Goal: Transaction & Acquisition: Purchase product/service

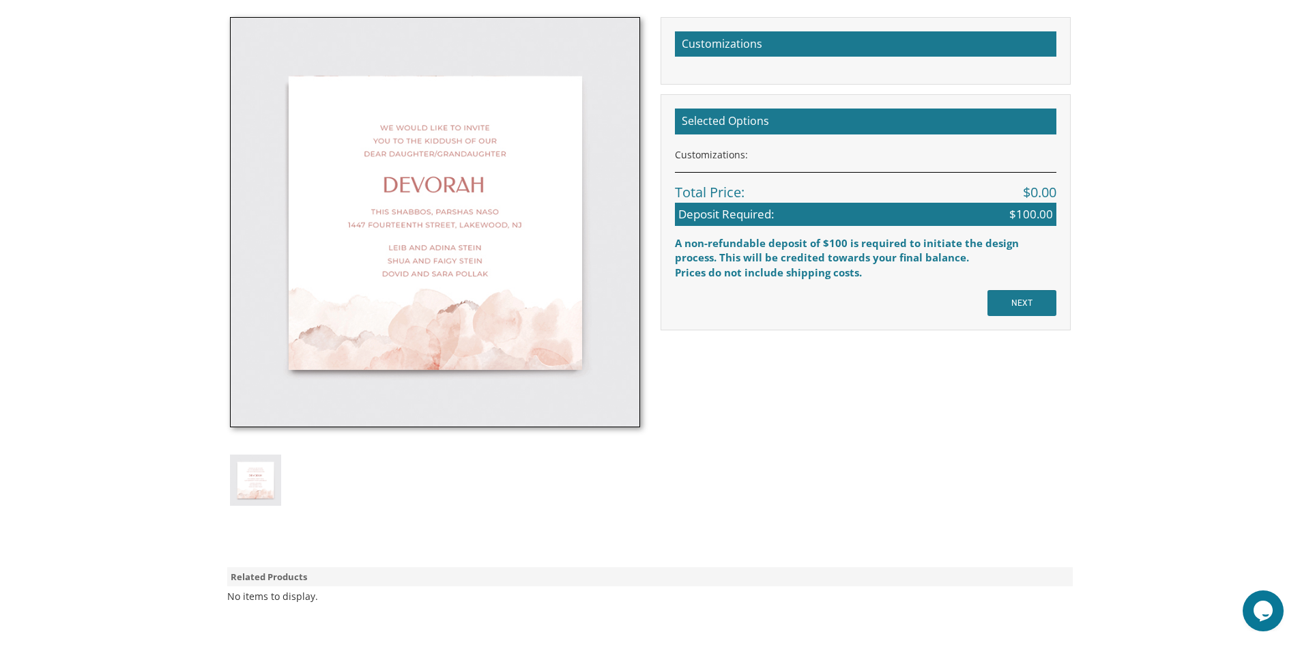
scroll to position [409, 0]
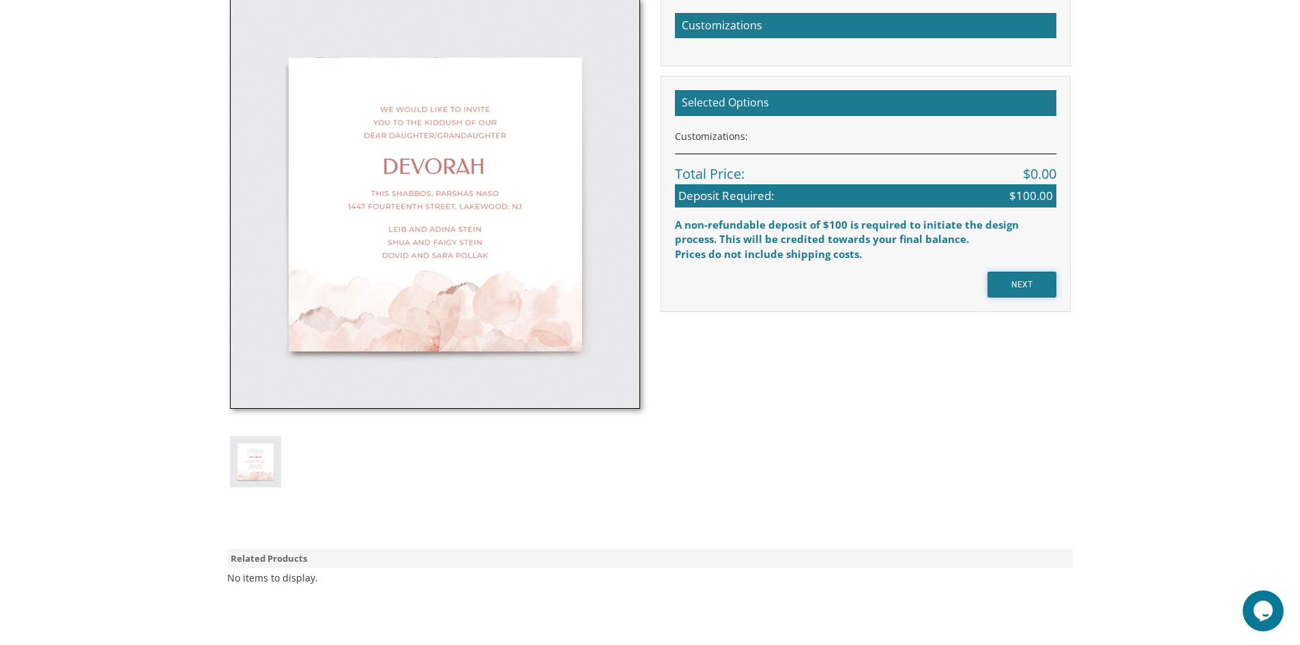
click at [1020, 282] on input "NEXT" at bounding box center [1021, 285] width 69 height 26
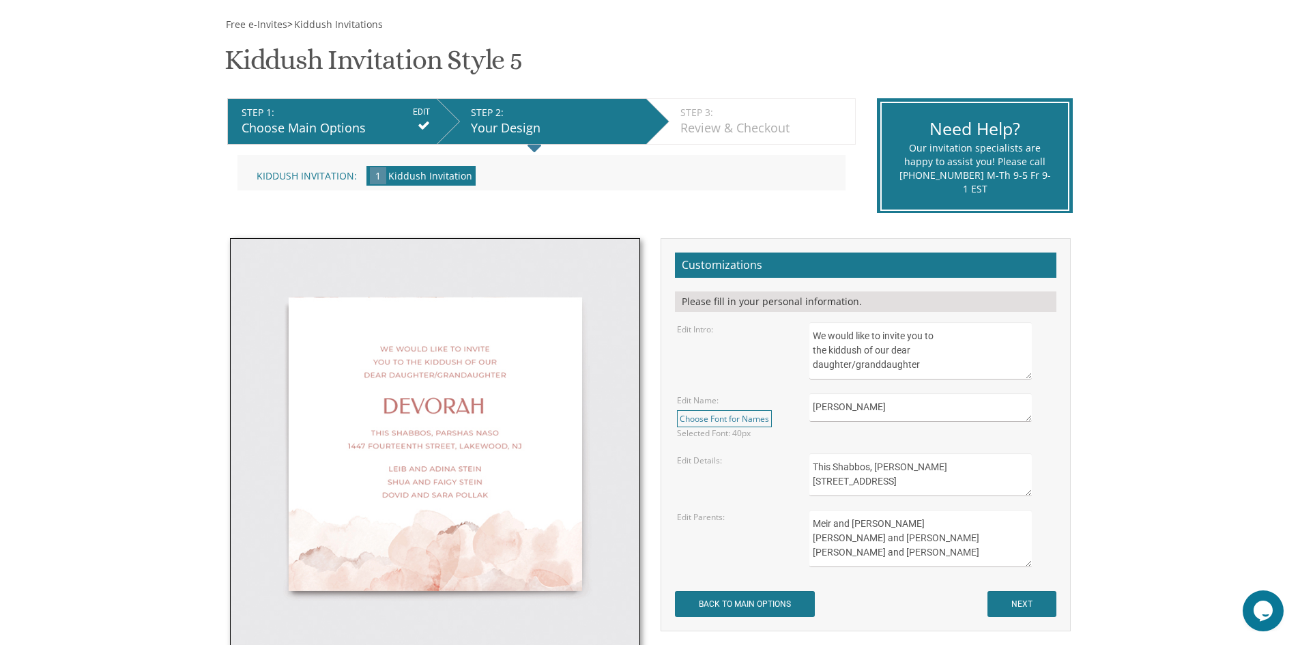
scroll to position [273, 0]
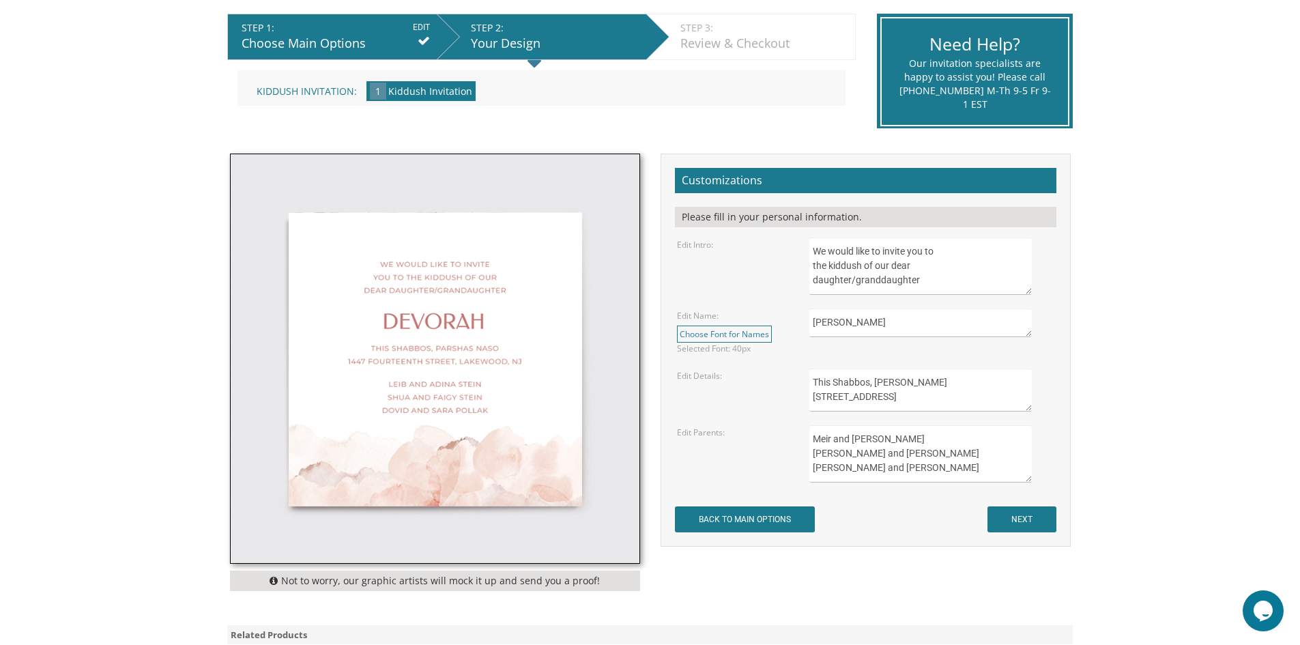
drag, startPoint x: 889, startPoint y: 318, endPoint x: 778, endPoint y: 336, distance: 112.1
click at [778, 340] on div "Edit Name: Choose Font for Names Please look through the font previews below, a…" at bounding box center [865, 331] width 397 height 46
type textarea "T"
type textarea "[PERSON_NAME] [PERSON_NAME]"
click at [916, 382] on textarea "This Shabbos, [PERSON_NAME] [STREET_ADDRESS]" at bounding box center [920, 389] width 222 height 43
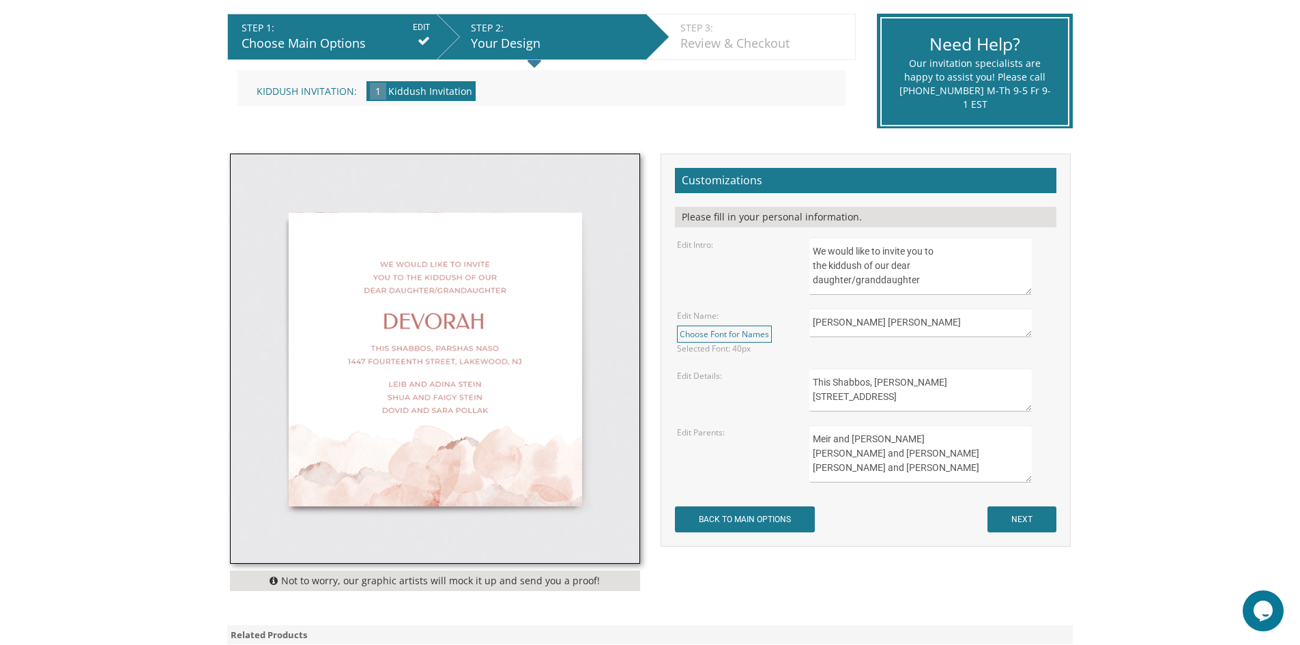
click at [917, 381] on textarea "This Shabbos, Parshas Naso 1447 fourteenth street, Lakewood, NJ" at bounding box center [920, 389] width 222 height 43
click at [875, 380] on textarea "This Shabbos, Parshas Naso 1447 fourteenth street, Lakewood, NJ" at bounding box center [920, 389] width 222 height 43
click at [986, 398] on textarea "This Shabbos, Parshas Naso 1447 fourteenth street, Lakewood, NJ" at bounding box center [920, 389] width 222 height 43
click at [879, 383] on textarea "This Shabbos, Parshas Naso 1447 fourteenth street, Lakewood, NJ" at bounding box center [920, 389] width 222 height 43
type textarea "This Shabbos, Chol Hamoed Sukkos Aish of the Rockies"
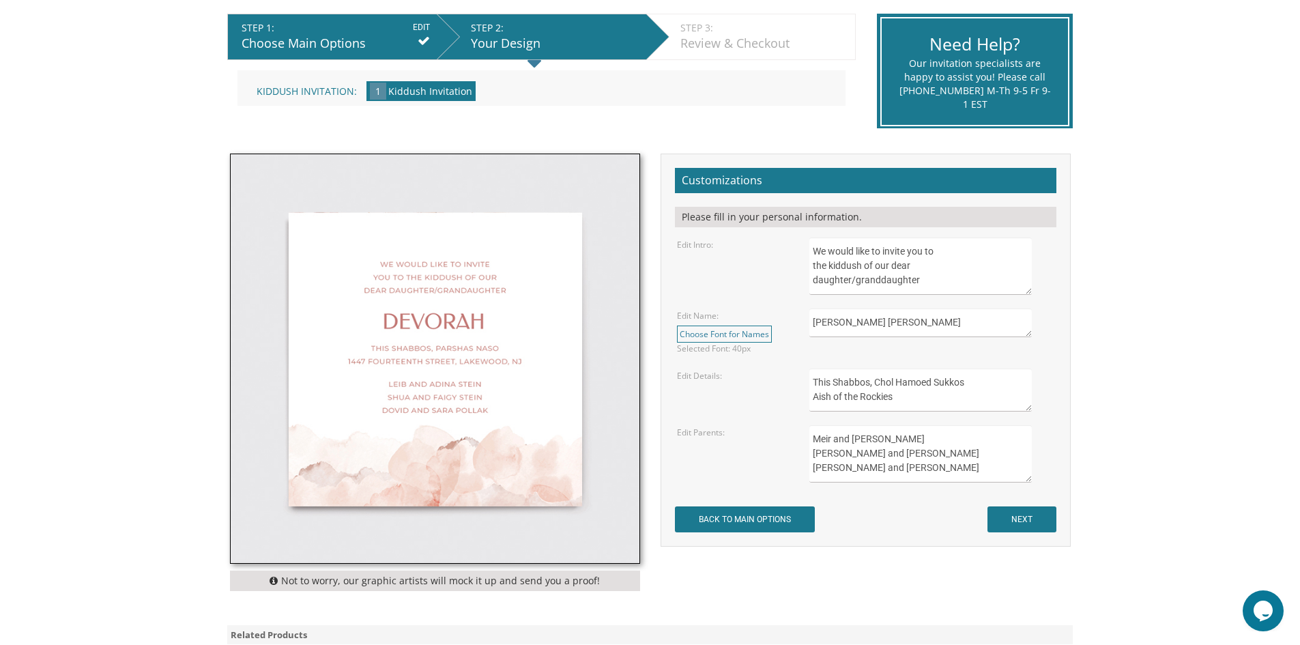
click at [916, 437] on textarea "Meir and Rena Pollack Mendy and Devorah Pollack Eli and Leba Kagan" at bounding box center [920, 453] width 222 height 57
type textarea "Moshe and Hadar Lavi Tom and Maggie Spitzer"
click at [1015, 516] on input "NEXT" at bounding box center [1021, 519] width 69 height 26
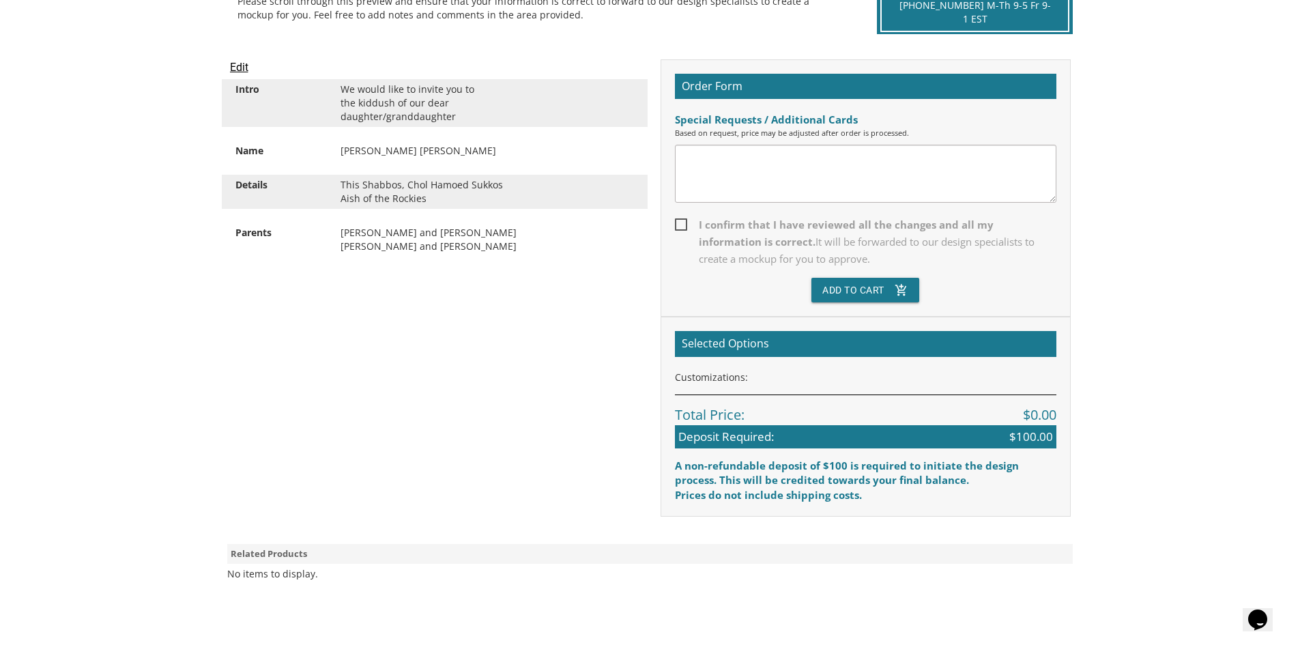
scroll to position [478, 0]
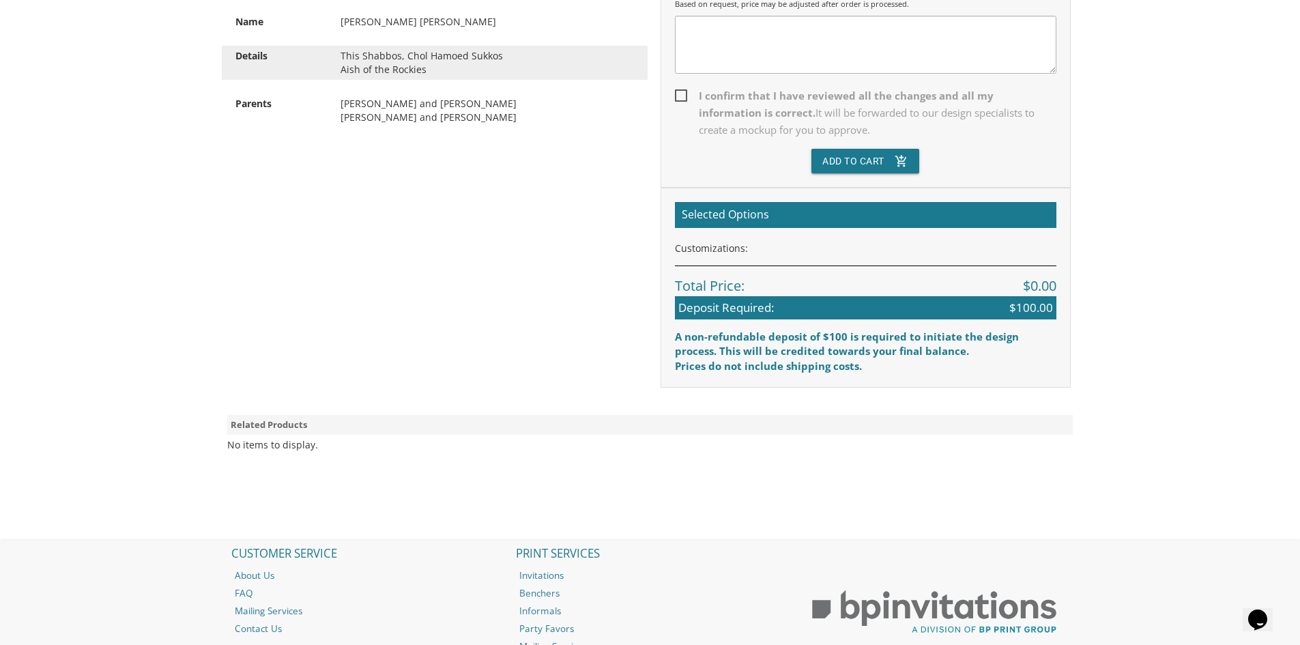
click at [677, 99] on span "I confirm that I have reviewed all the changes and all my information is correc…" at bounding box center [865, 112] width 381 height 51
click at [677, 99] on input "I confirm that I have reviewed all the changes and all my information is correc…" at bounding box center [679, 94] width 9 height 9
checkbox input "true"
click at [852, 162] on button "Add To Cart add_shopping_cart" at bounding box center [865, 161] width 108 height 25
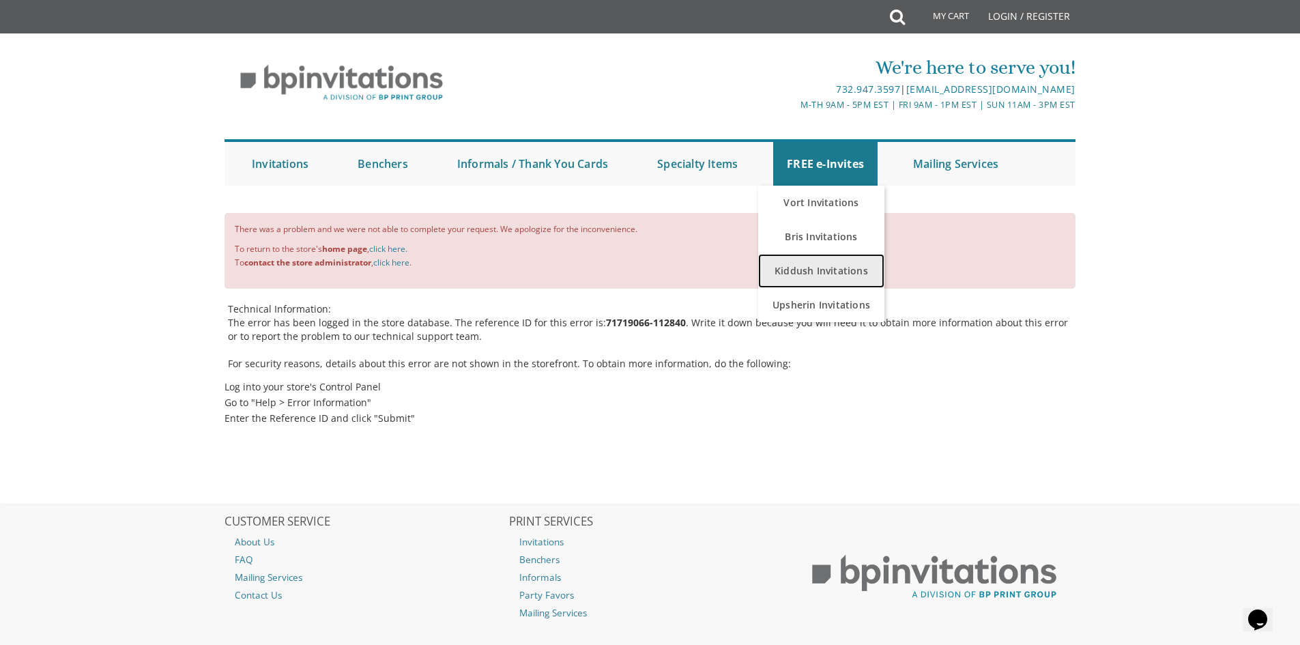
click at [821, 270] on link "Kiddush Invitations" at bounding box center [821, 271] width 126 height 34
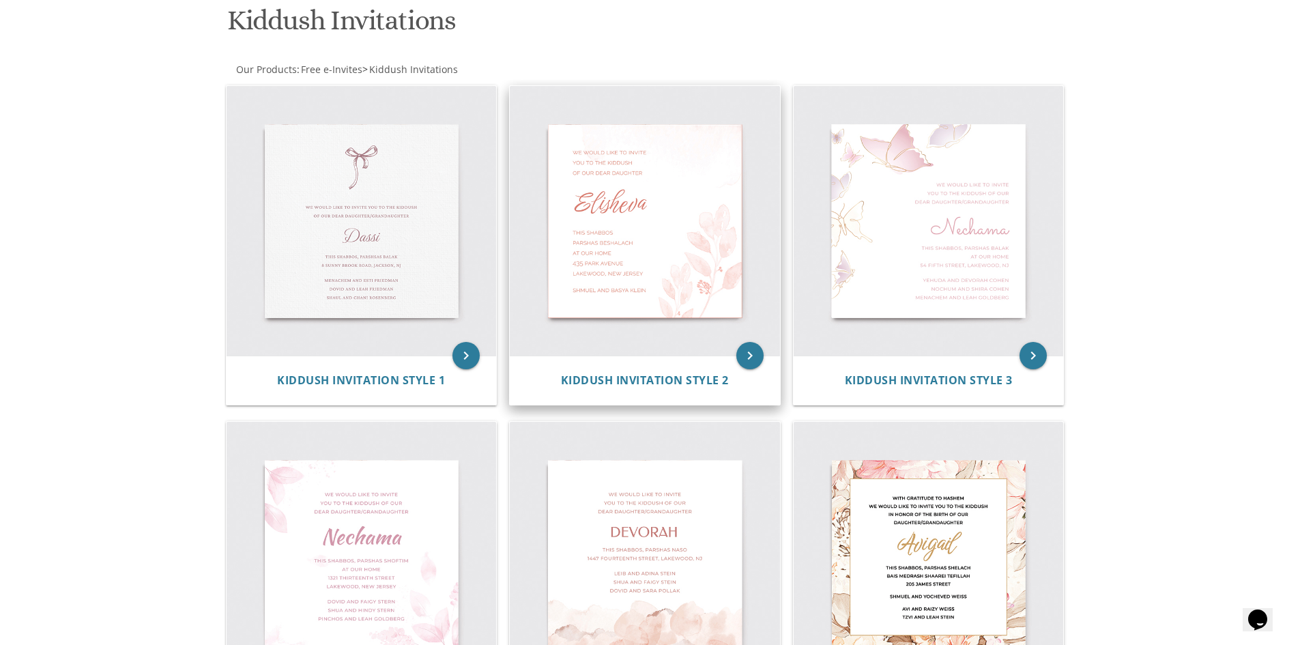
scroll to position [205, 0]
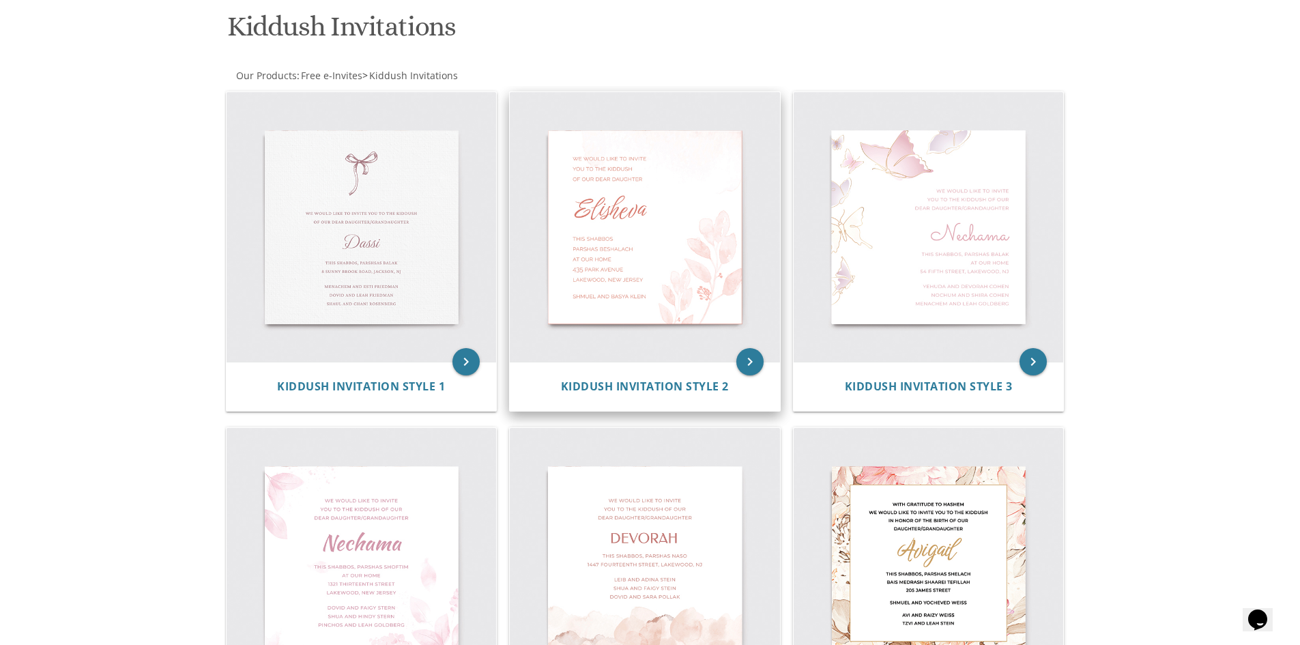
click at [673, 261] on img at bounding box center [645, 227] width 270 height 270
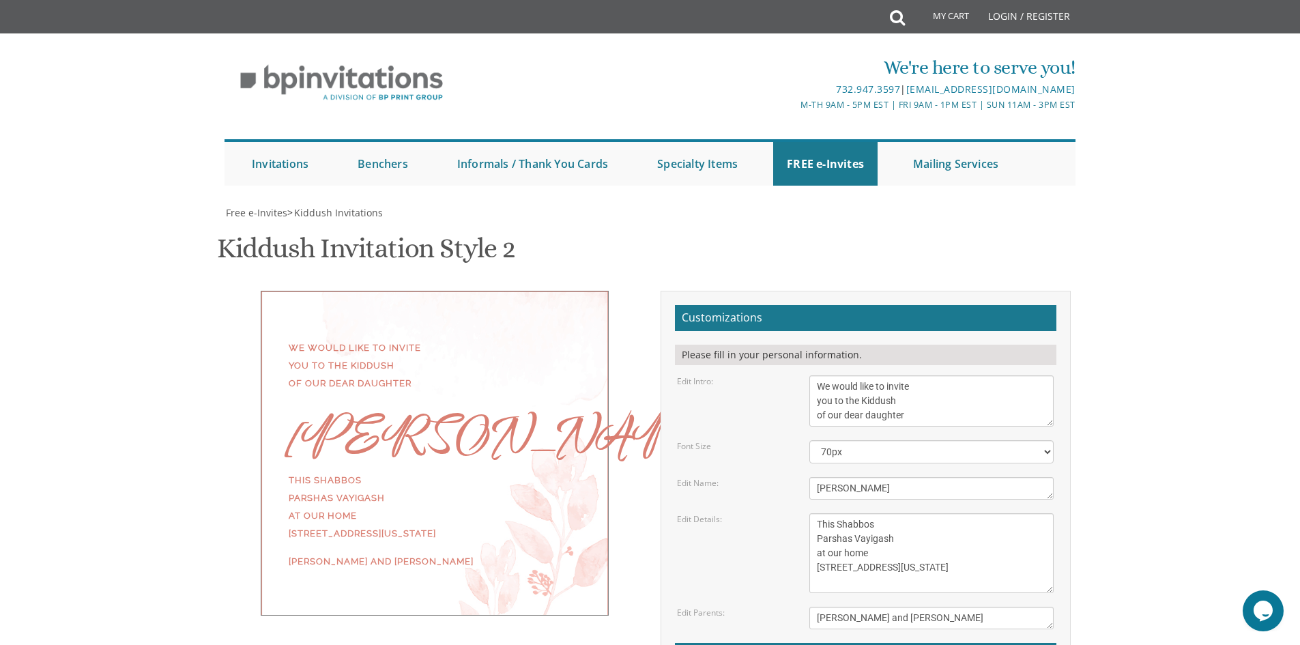
scroll to position [205, 0]
click at [865, 440] on select "40px 50px 60px 70px 80px" at bounding box center [931, 451] width 244 height 23
click at [751, 440] on div "Font Size 40px 50px 60px 70px 80px" at bounding box center [865, 451] width 397 height 23
drag, startPoint x: 864, startPoint y: 277, endPoint x: 762, endPoint y: 285, distance: 101.9
click at [771, 477] on div "Edit Name: [PERSON_NAME]" at bounding box center [865, 488] width 397 height 23
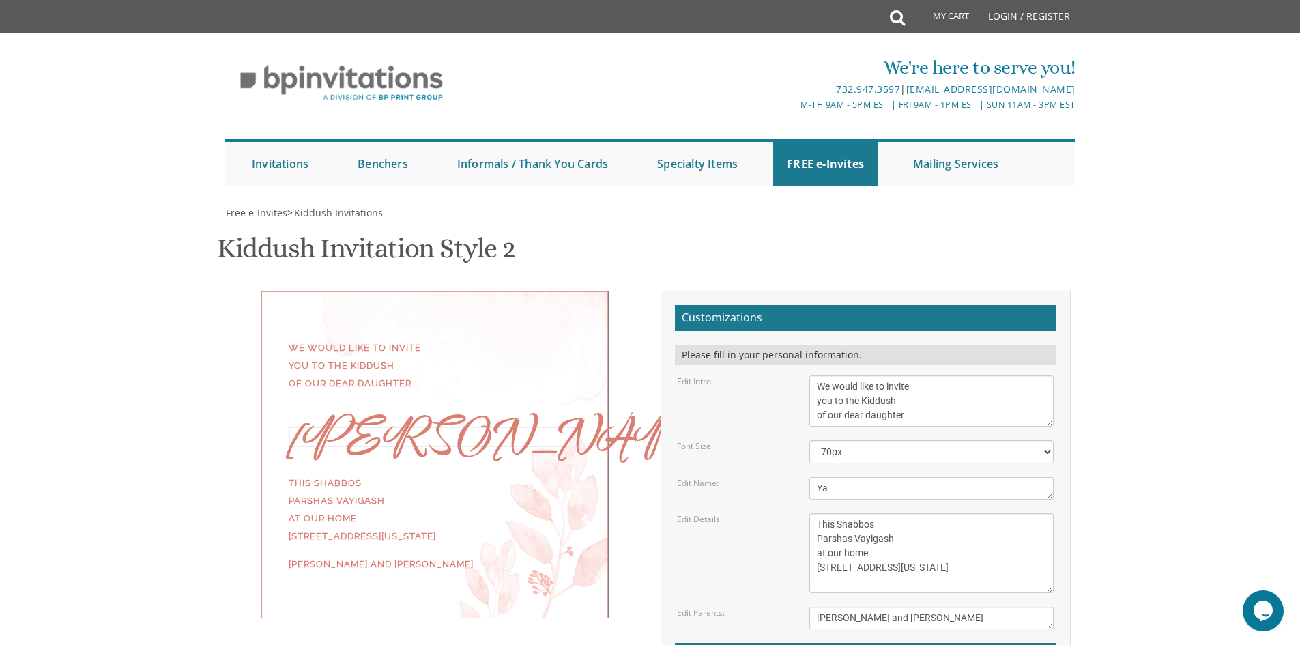
type textarea "Y"
type textarea "[PERSON_NAME] [PERSON_NAME]"
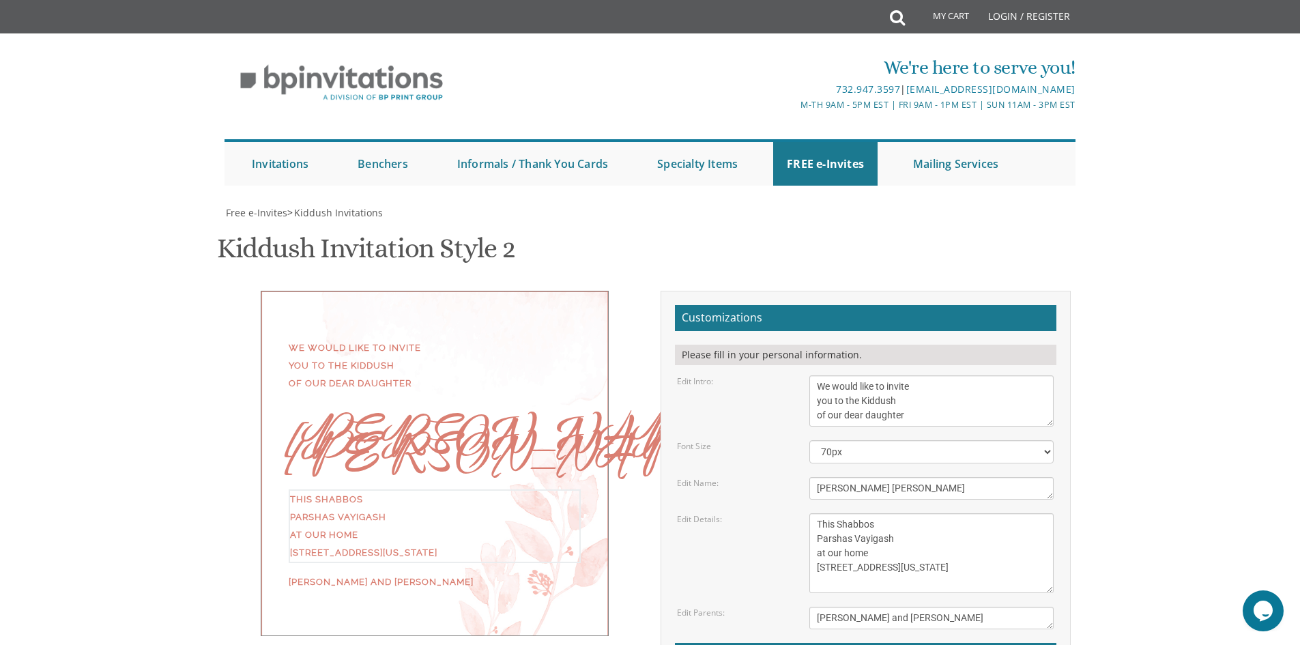
drag, startPoint x: 891, startPoint y: 336, endPoint x: 814, endPoint y: 334, distance: 77.1
click at [814, 513] on textarea "This Shabbos Parshas Vayigash at our home [STREET_ADDRESS][US_STATE]" at bounding box center [931, 553] width 244 height 80
type textarea "This Shabbos Chol HaMoed Sukkos at Aish of the [GEOGRAPHIC_DATA], [GEOGRAPHIC_D…"
click at [948, 607] on textarea "[PERSON_NAME] and [PERSON_NAME]" at bounding box center [931, 618] width 244 height 23
type textarea "[PERSON_NAME] and [PERSON_NAME]"
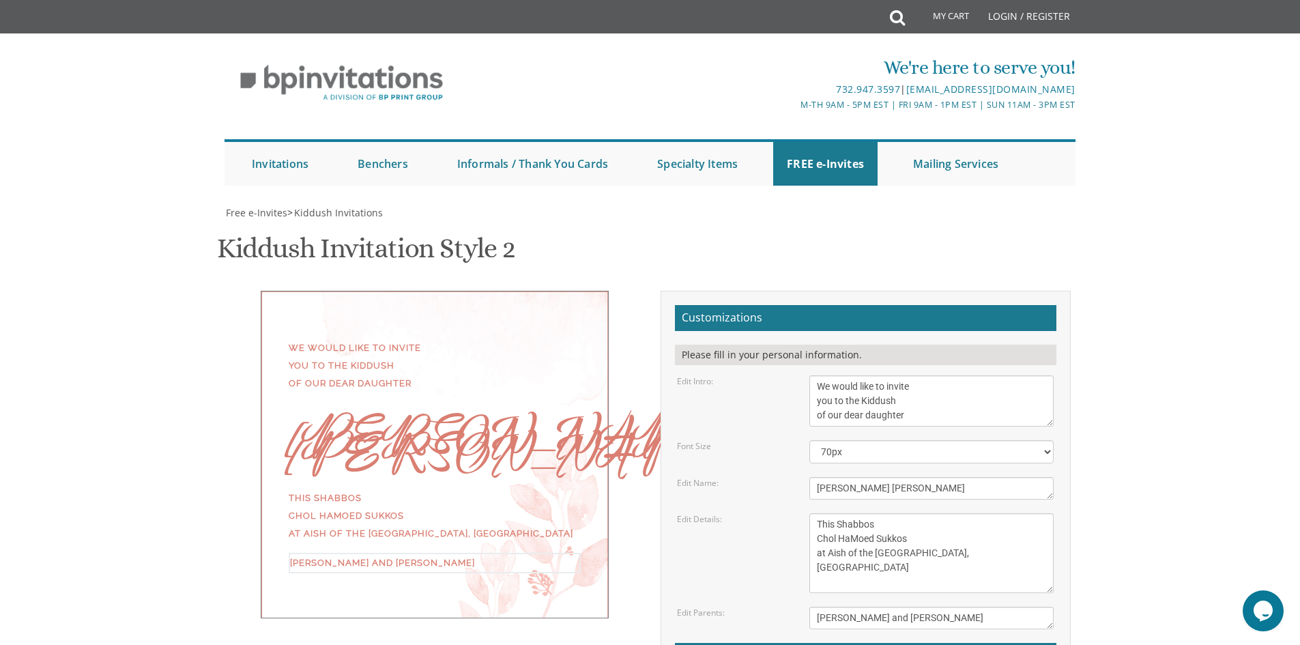
click at [766, 305] on form "Customizations Please fill in your personal information. Edit Intro: We would l…" at bounding box center [865, 527] width 381 height 445
click at [830, 513] on textarea "This Shabbos Parshas Vayigash at our home [STREET_ADDRESS][US_STATE]" at bounding box center [931, 553] width 244 height 80
type textarea "This Shabbos Chol HaMoed Sukkos Aish of the [GEOGRAPHIC_DATA], [GEOGRAPHIC_DATA]"
click at [801, 513] on div "This Shabbos Parshas Vayigash at our home [STREET_ADDRESS][US_STATE]" at bounding box center [931, 553] width 265 height 80
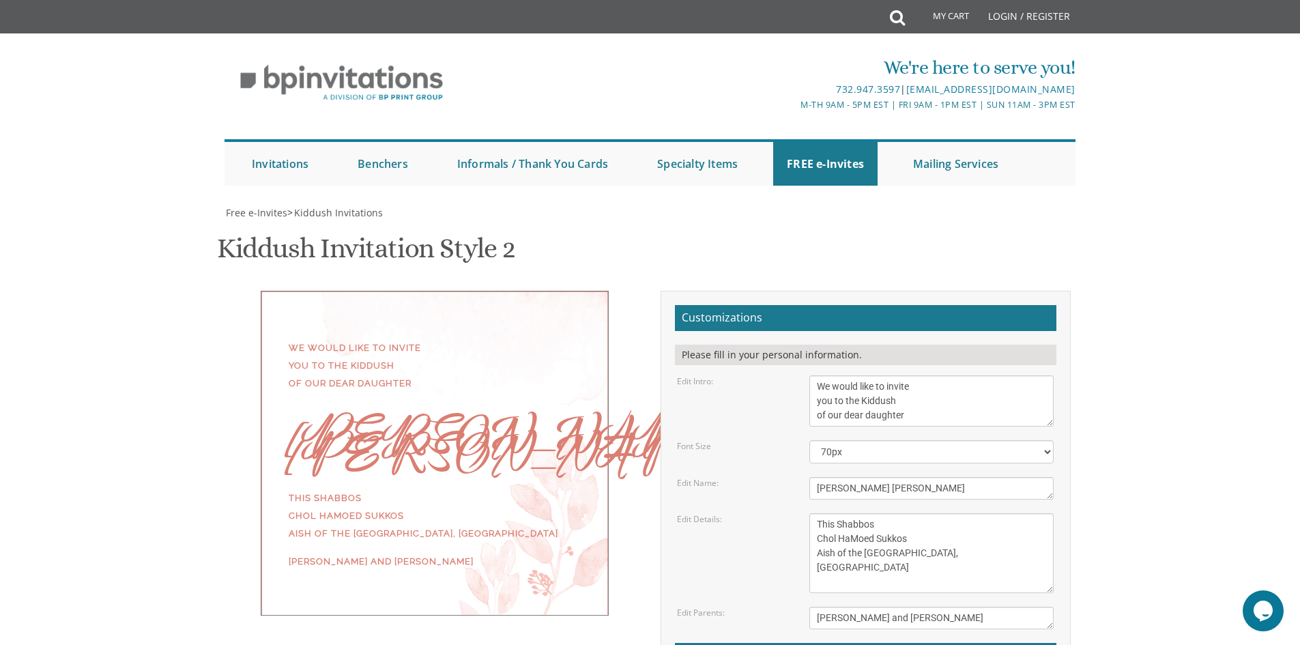
type input "[EMAIL_ADDRESS][DOMAIN_NAME]"
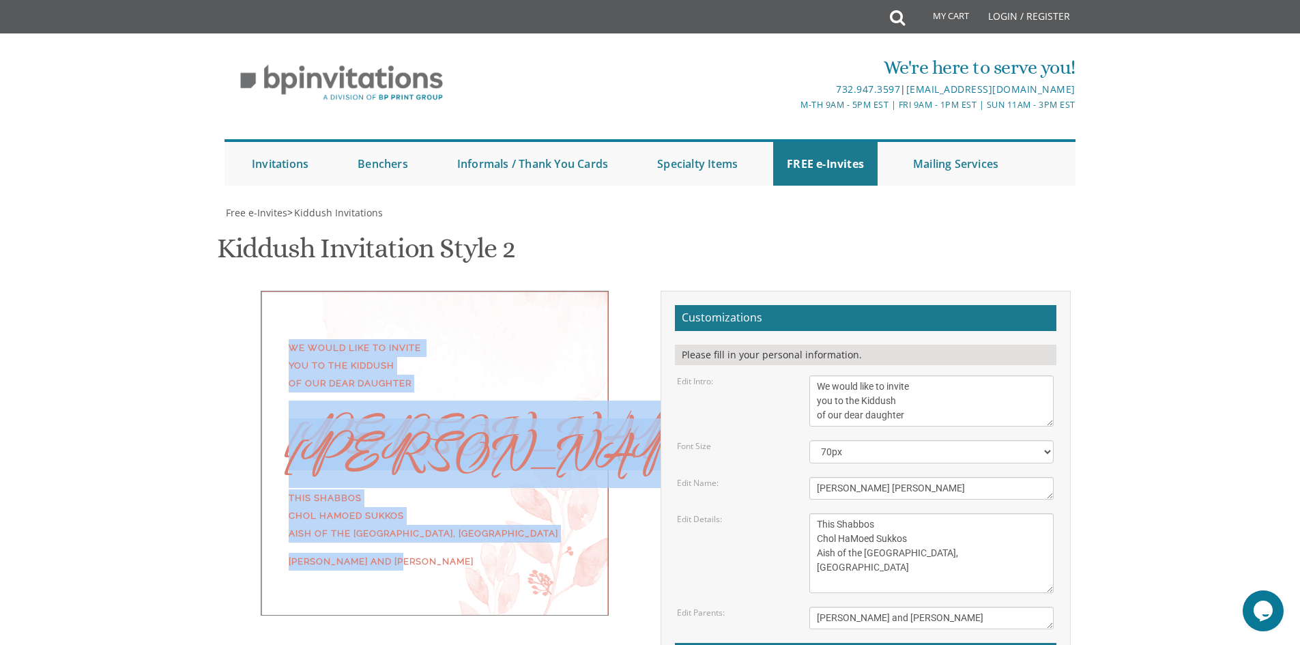
drag, startPoint x: 418, startPoint y: 367, endPoint x: 276, endPoint y: 144, distance: 264.8
click at [273, 291] on div "We would like to invite you to the Kiddush of our dear daughter Yael Rina This …" at bounding box center [435, 453] width 348 height 325
copy div "We would like to invite you to the Kiddush of our dear daughter [PERSON_NAME] […"
